Goal: Task Accomplishment & Management: Use online tool/utility

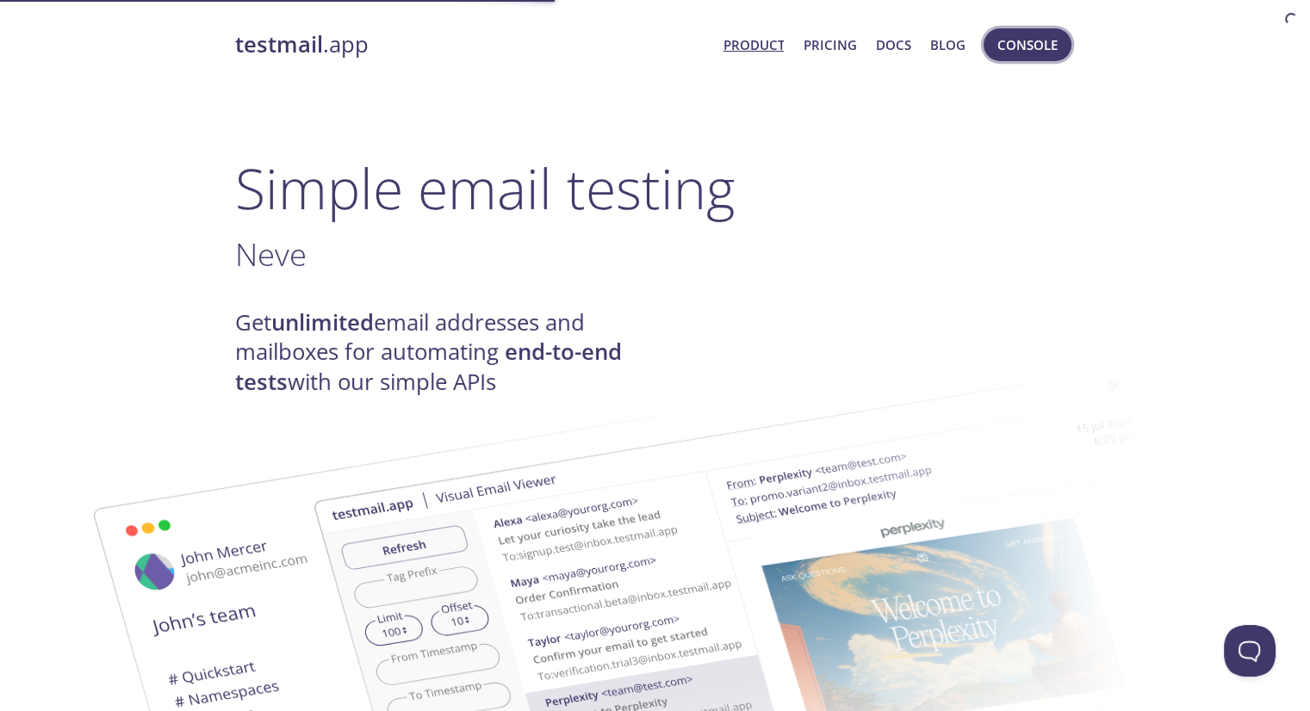
click at [1026, 51] on span "Console" at bounding box center [1027, 45] width 60 height 22
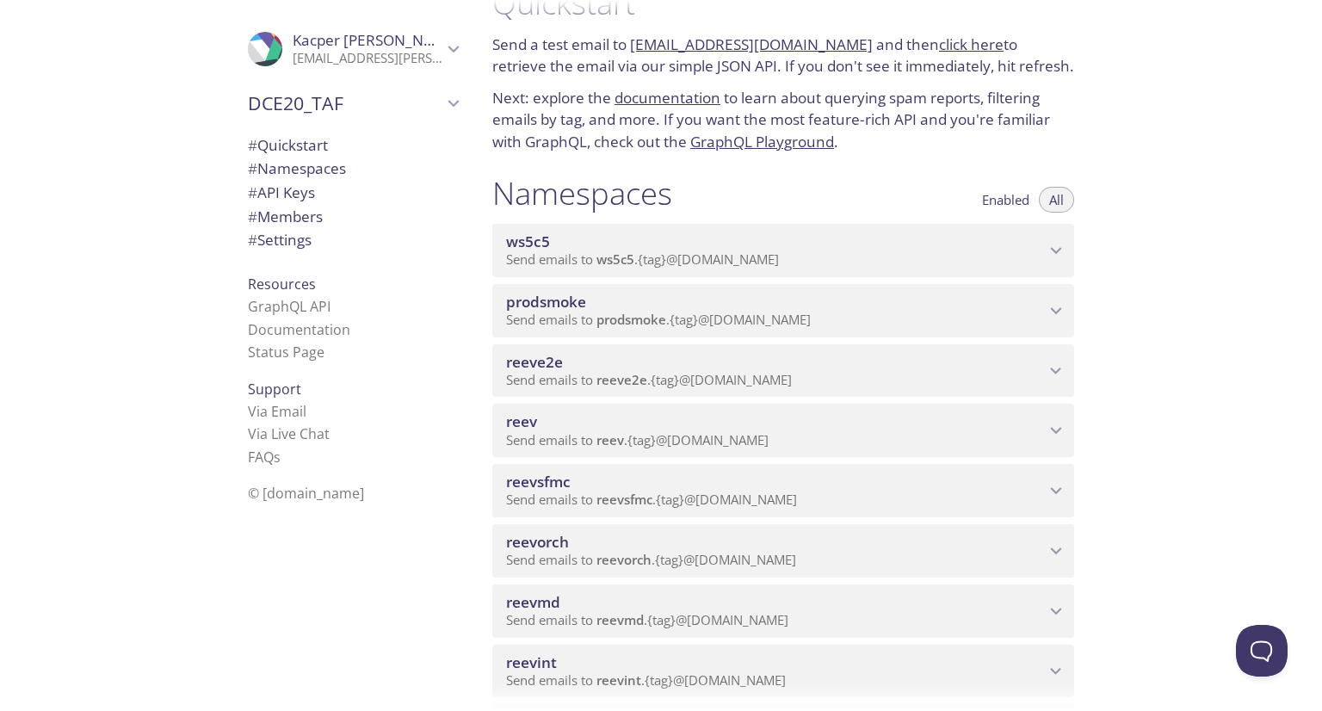
scroll to position [45, 0]
click at [865, 273] on div "ws5c5 Send emails to ws5c5 . {tag} @[DOMAIN_NAME]" at bounding box center [783, 249] width 582 height 53
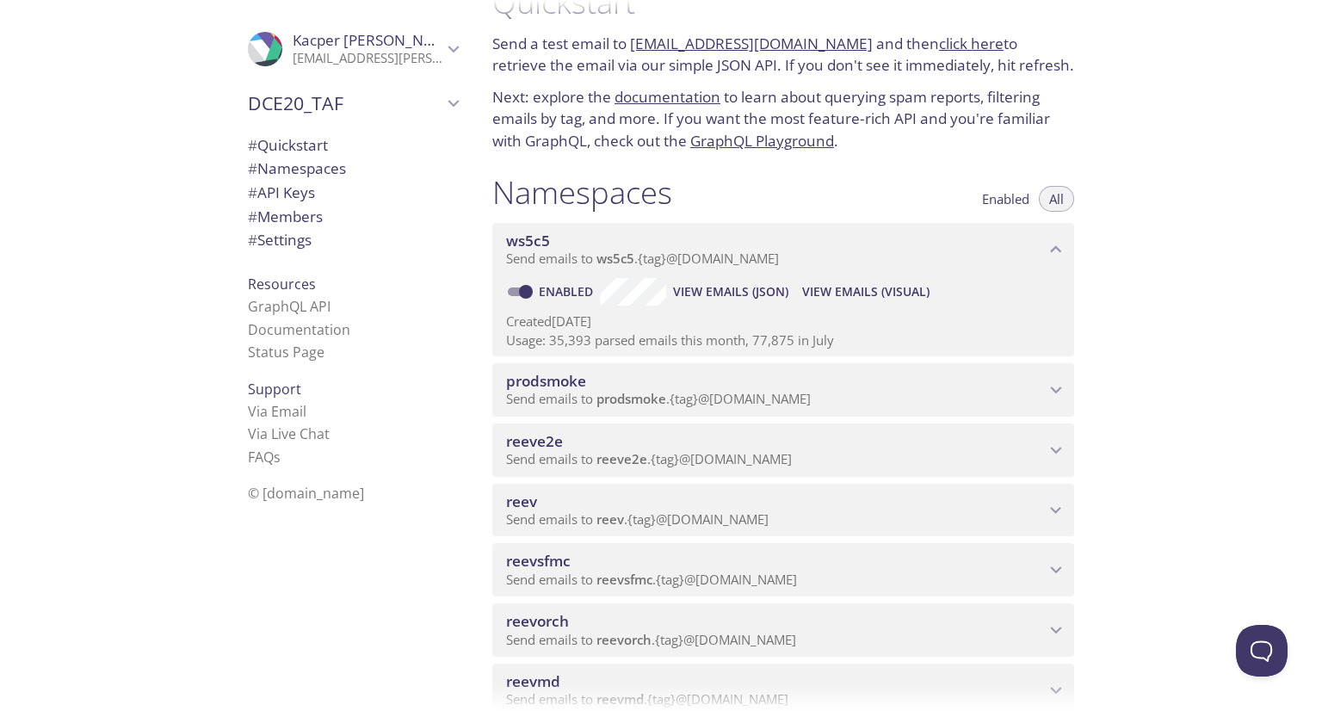
click at [863, 288] on span "View Emails (Visual)" at bounding box center [865, 292] width 127 height 21
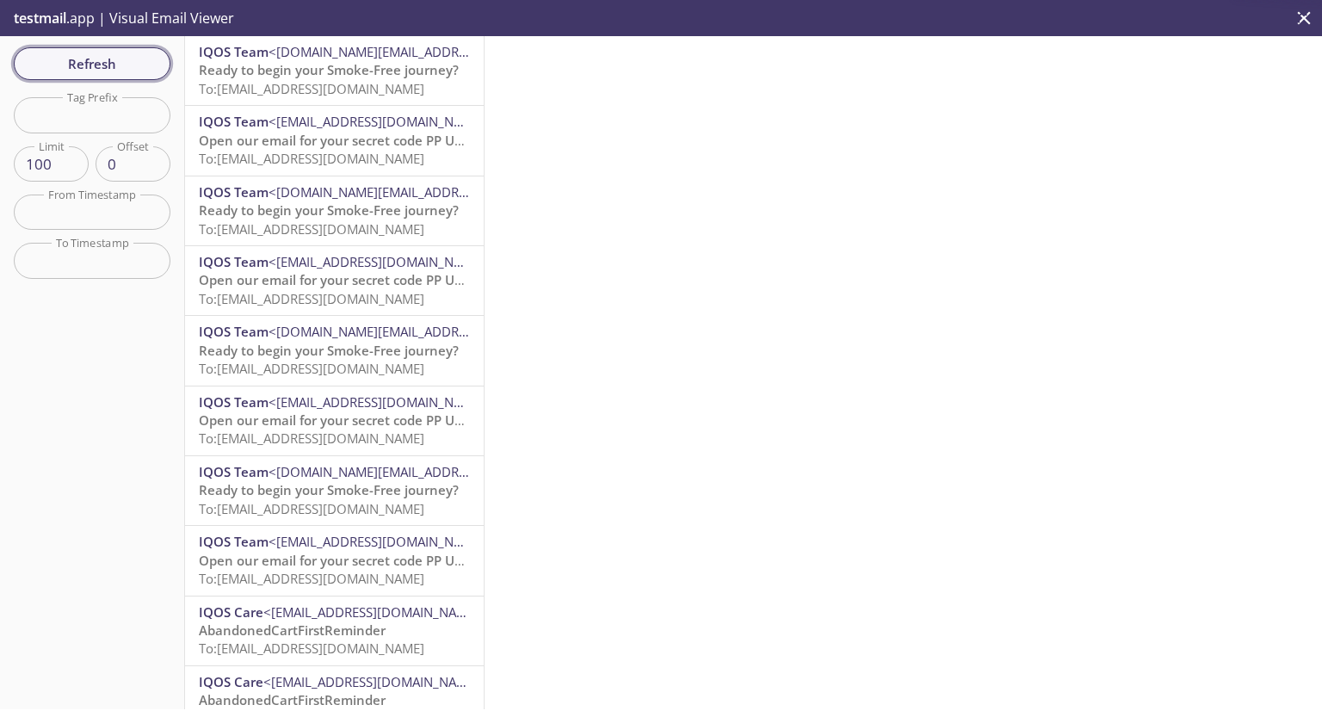
click at [86, 60] on span "Refresh" at bounding box center [92, 64] width 129 height 22
click at [138, 57] on span "Refresh" at bounding box center [92, 64] width 129 height 22
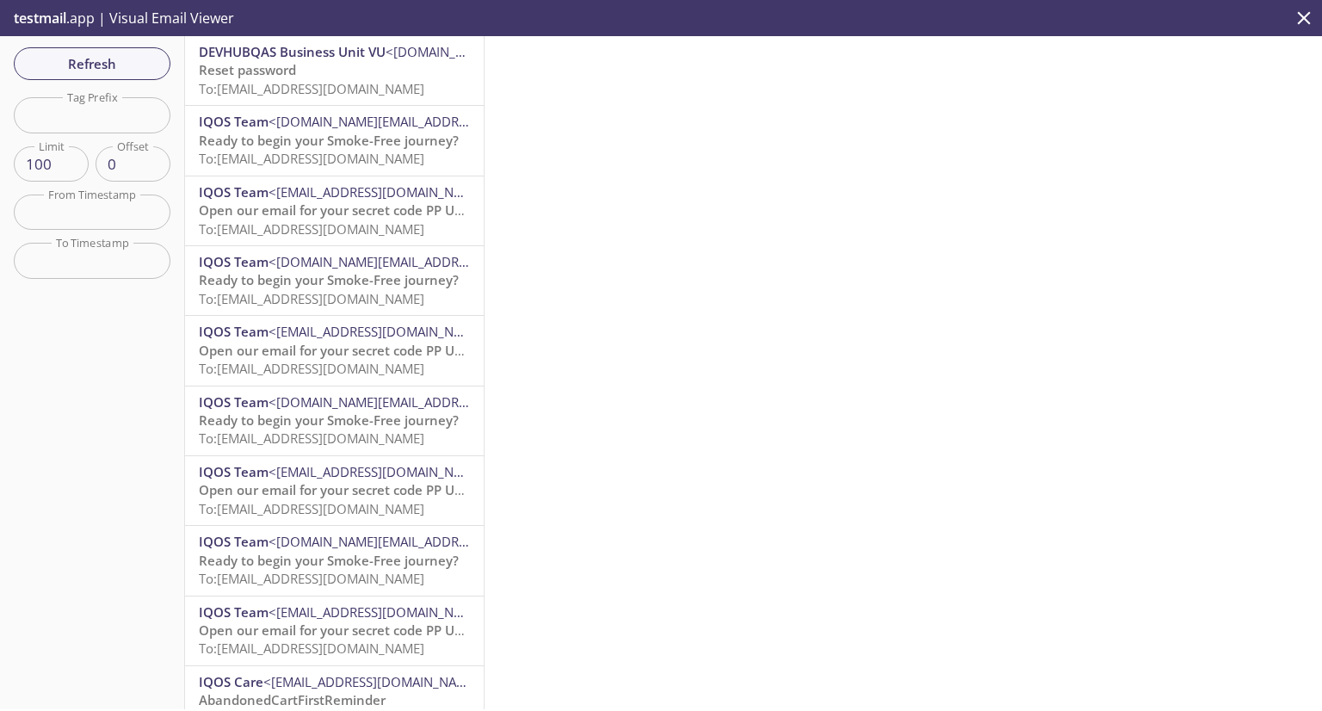
click at [354, 78] on p "Reset password To: [EMAIL_ADDRESS][DOMAIN_NAME]" at bounding box center [334, 79] width 271 height 37
